Goal: Information Seeking & Learning: Learn about a topic

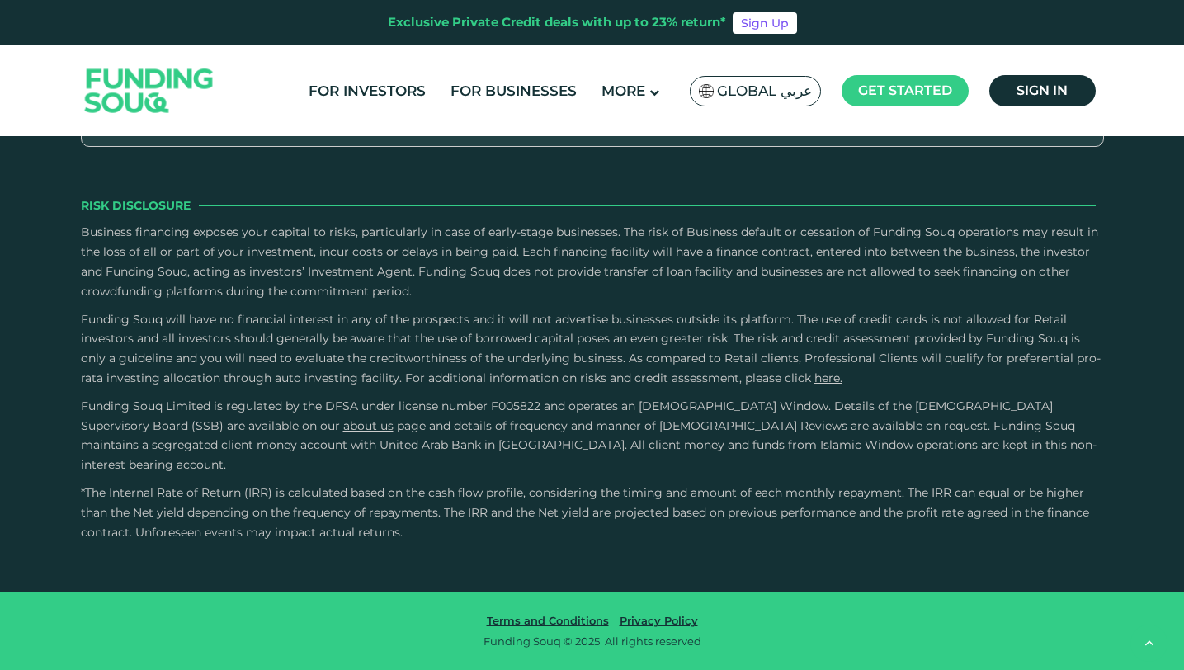
scroll to position [3138, 0]
radio input "true"
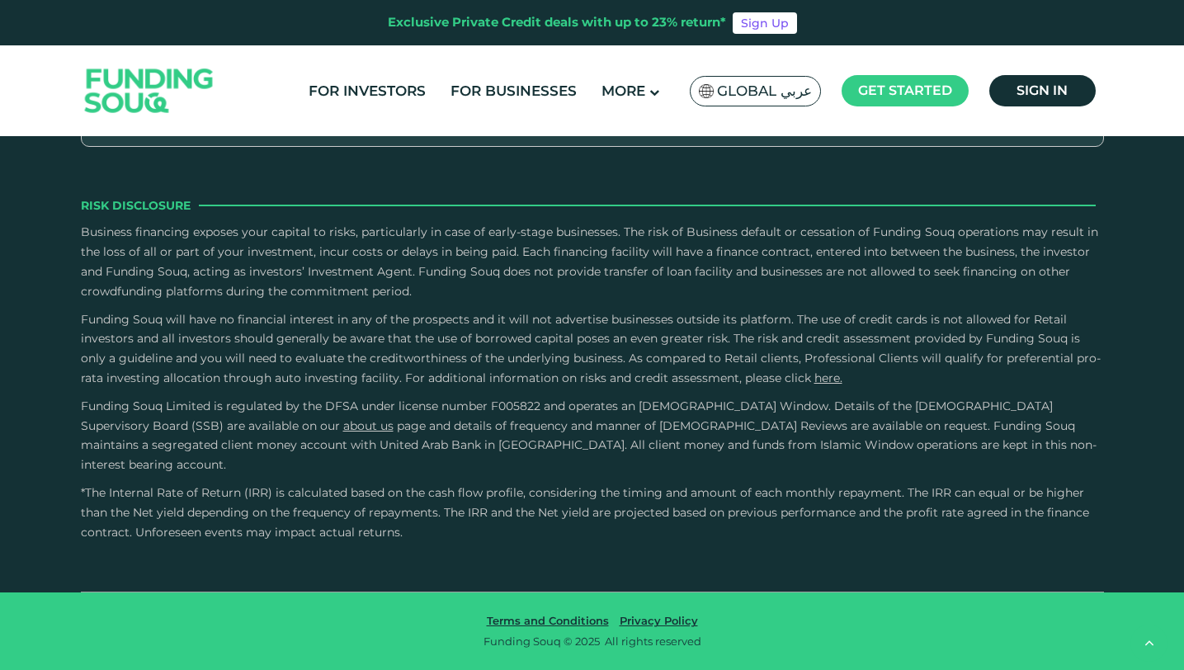
radio input "true"
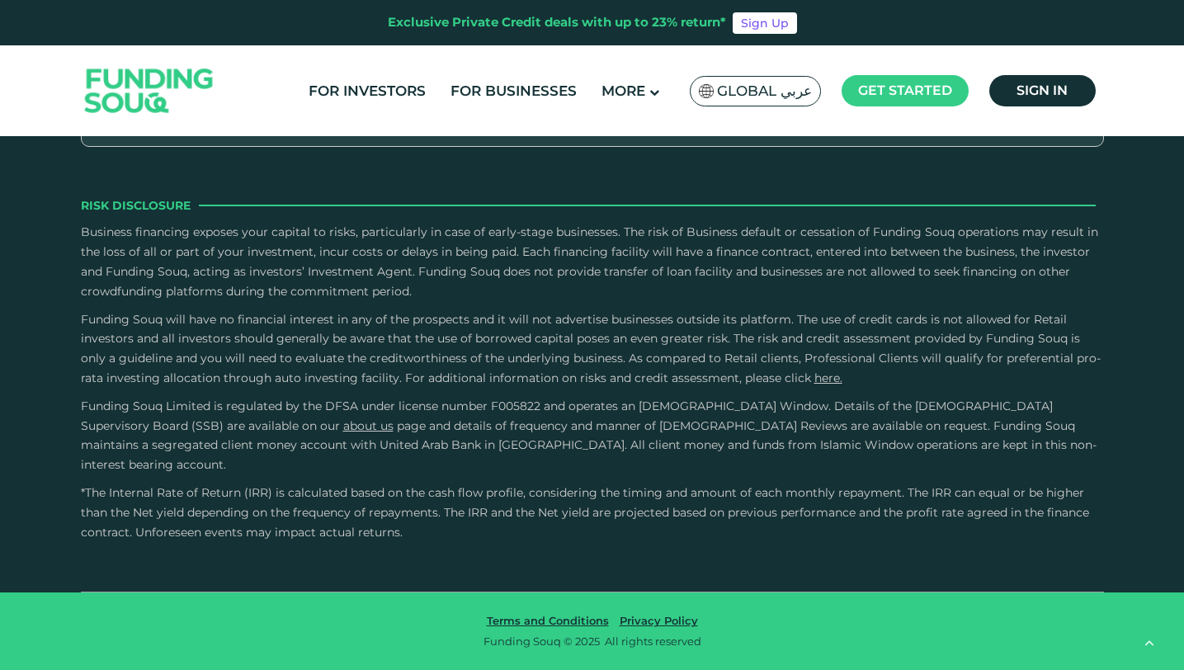
type tc-range-slider "3"
drag, startPoint x: 510, startPoint y: 369, endPoint x: 582, endPoint y: 369, distance: 71.8
type tc-range-slider "180000"
drag, startPoint x: 132, startPoint y: 369, endPoint x: 177, endPoint y: 371, distance: 45.5
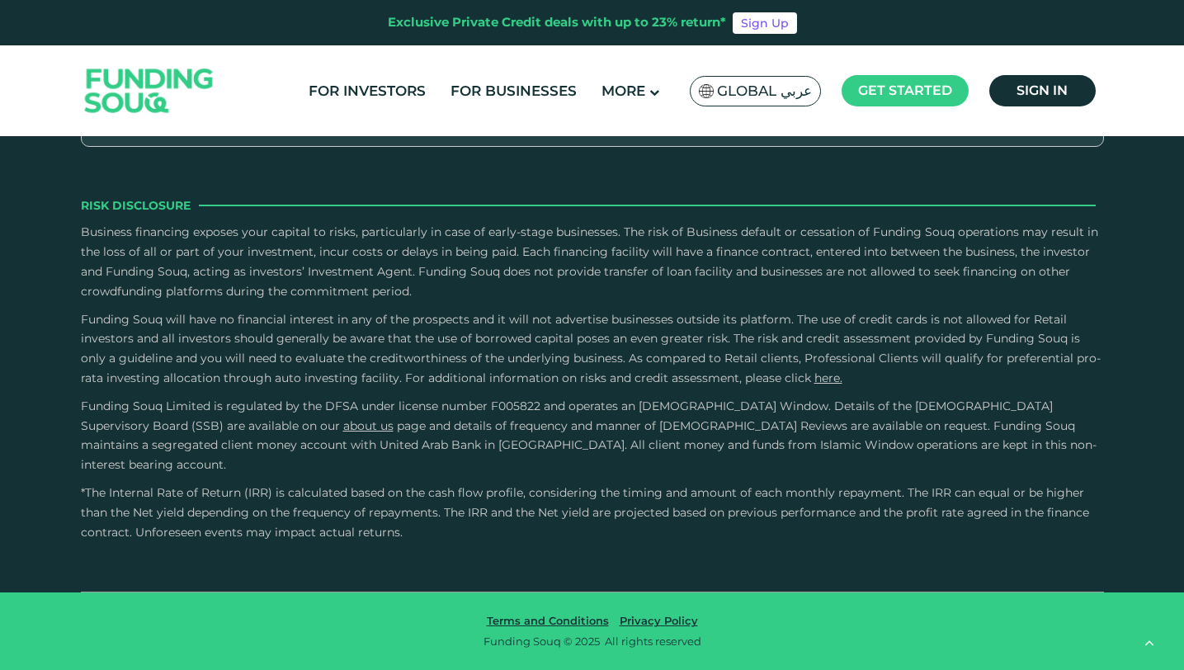
radio input "true"
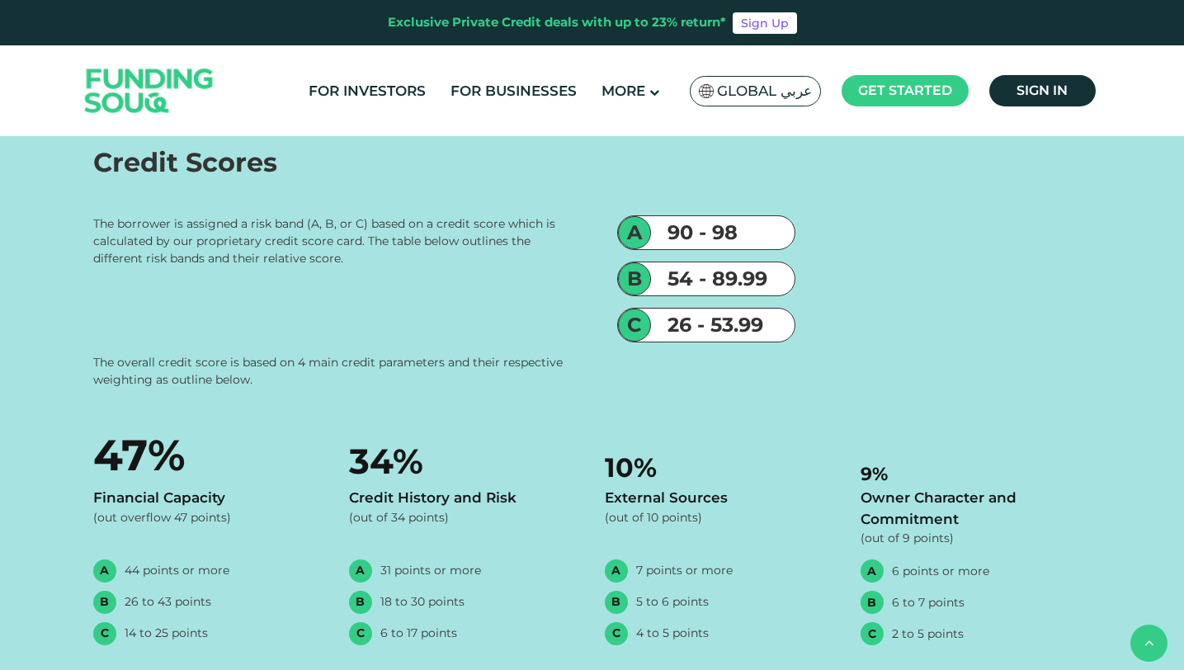
scroll to position [3118, 0]
